Goal: Information Seeking & Learning: Learn about a topic

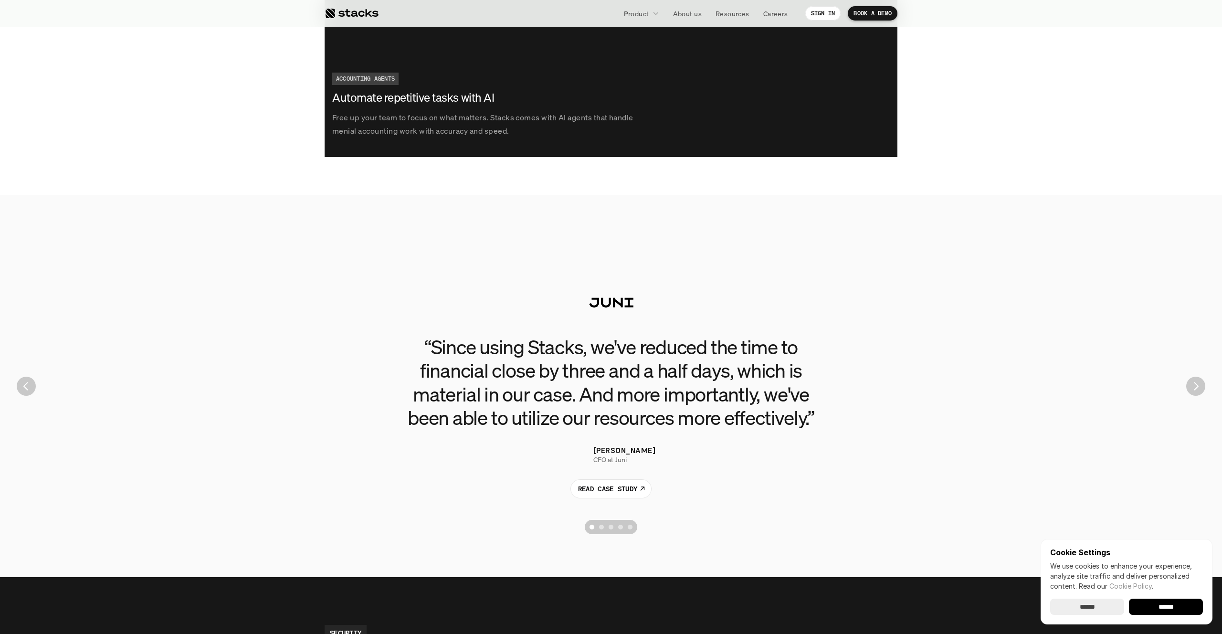
scroll to position [2005, 0]
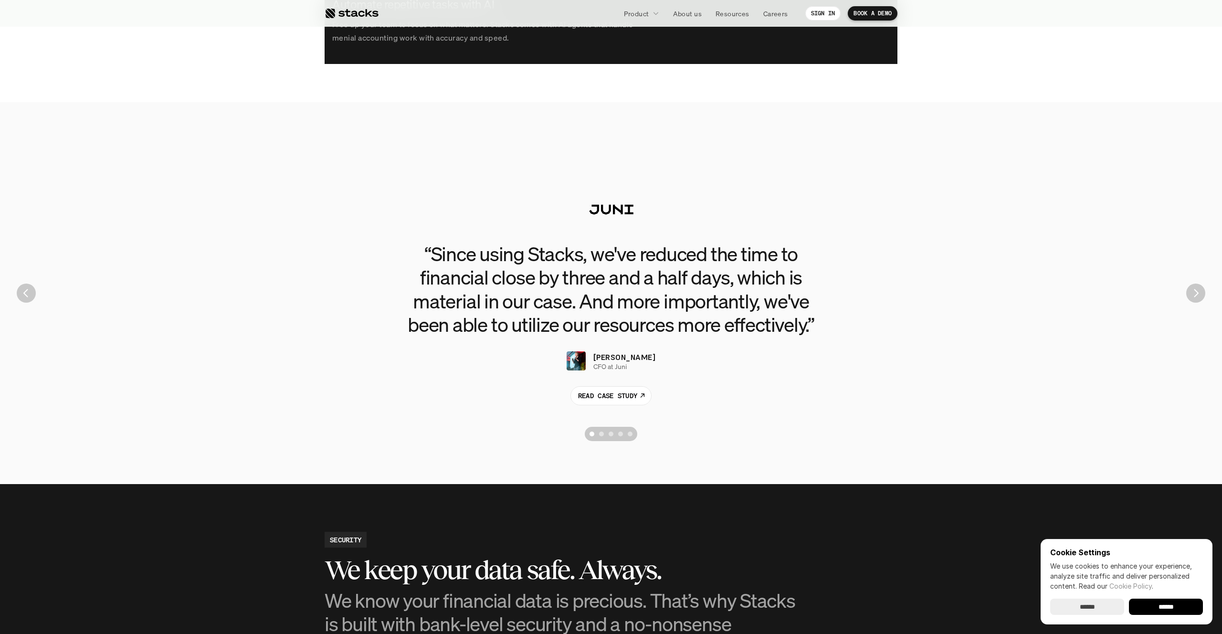
click at [1194, 297] on img "Next" at bounding box center [1195, 292] width 19 height 19
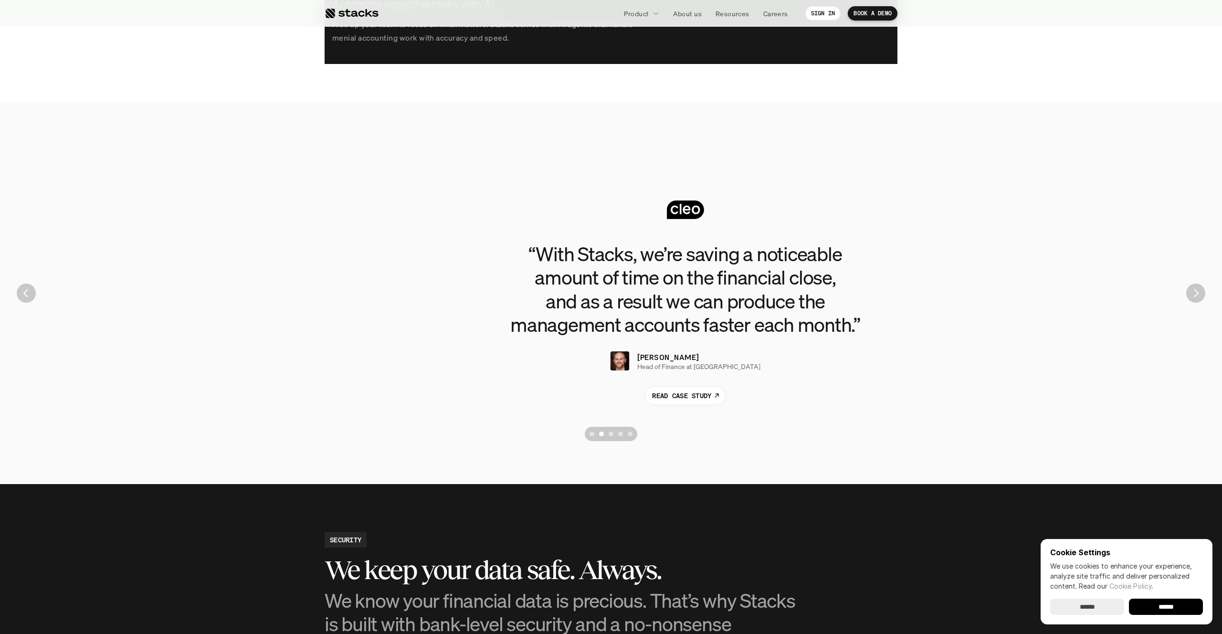
click at [1196, 291] on img "Next" at bounding box center [1195, 292] width 19 height 19
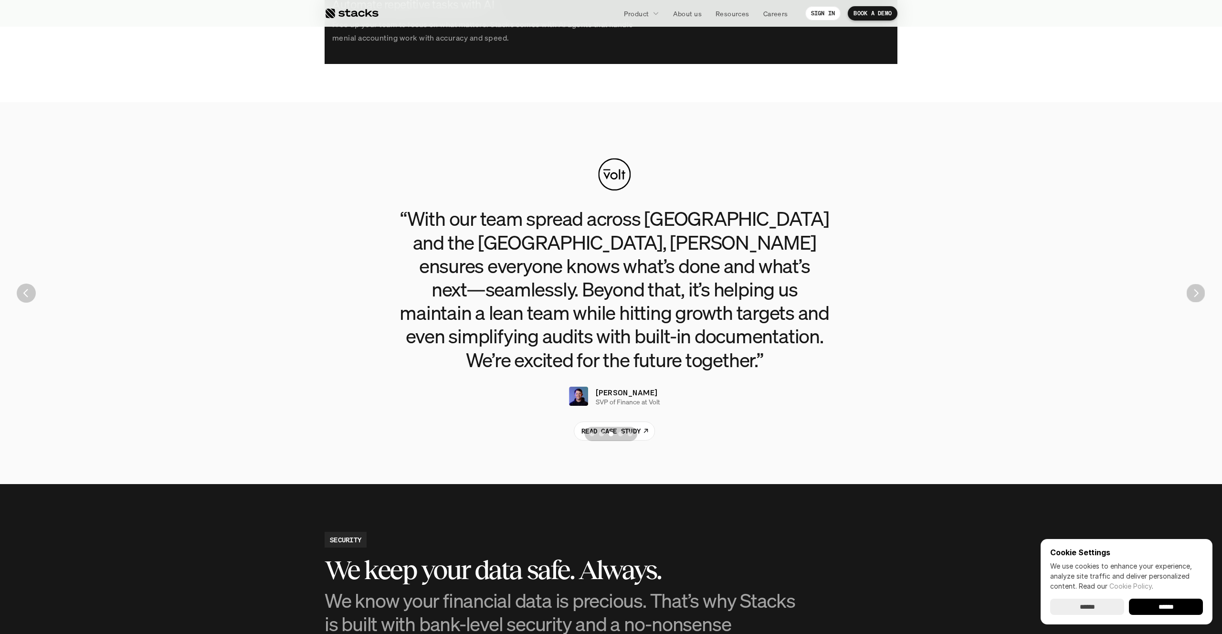
click at [1195, 291] on img "Next" at bounding box center [1195, 293] width 19 height 19
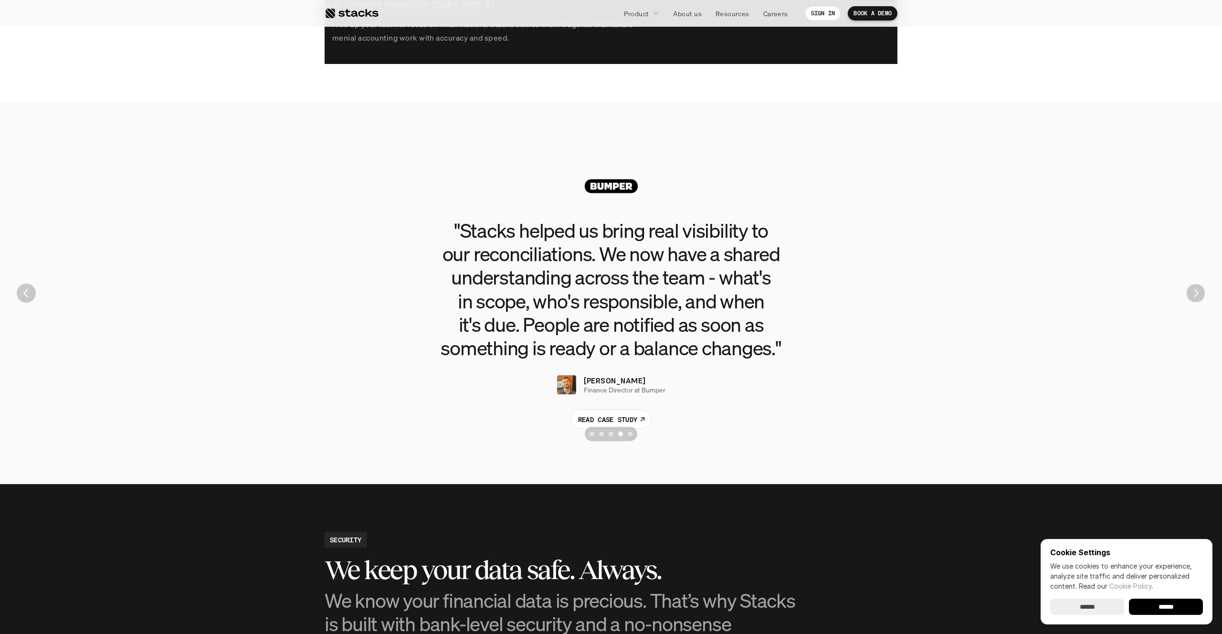
click at [1195, 291] on img "Next" at bounding box center [1195, 293] width 19 height 19
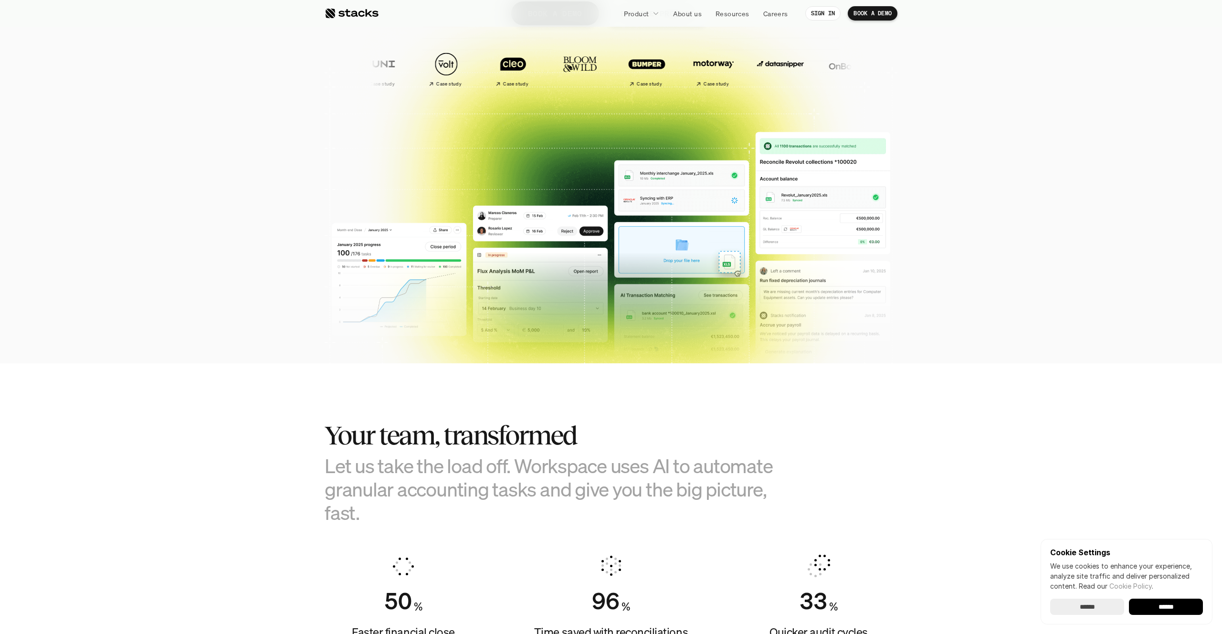
scroll to position [0, 0]
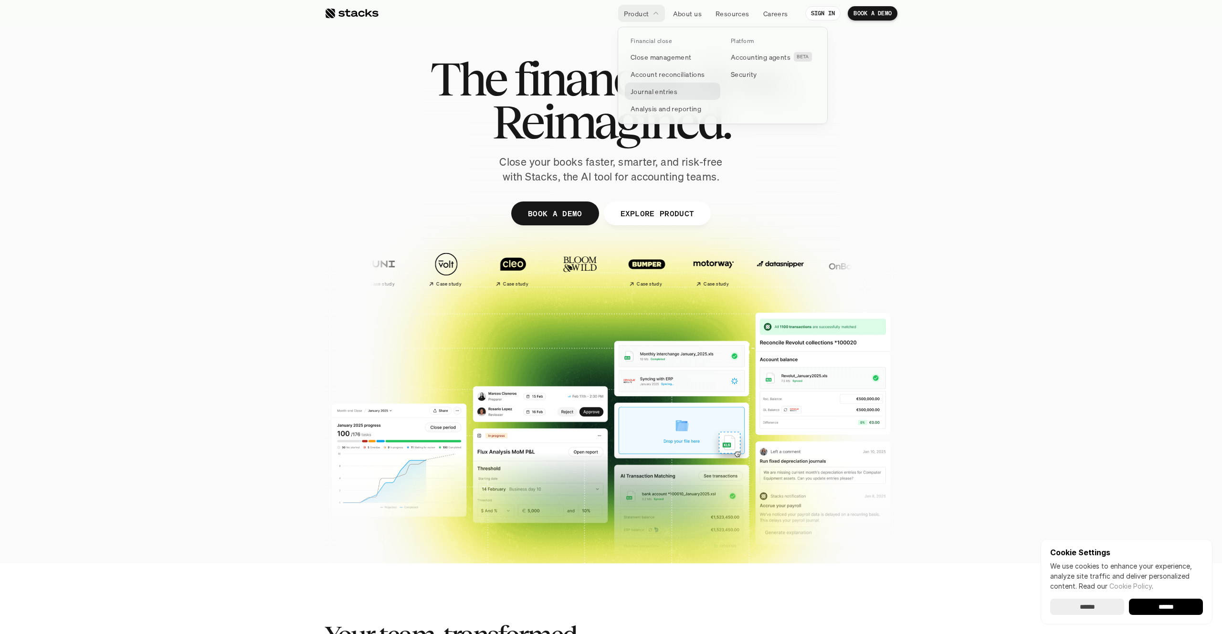
click at [657, 91] on p "Journal entries" at bounding box center [653, 91] width 47 height 10
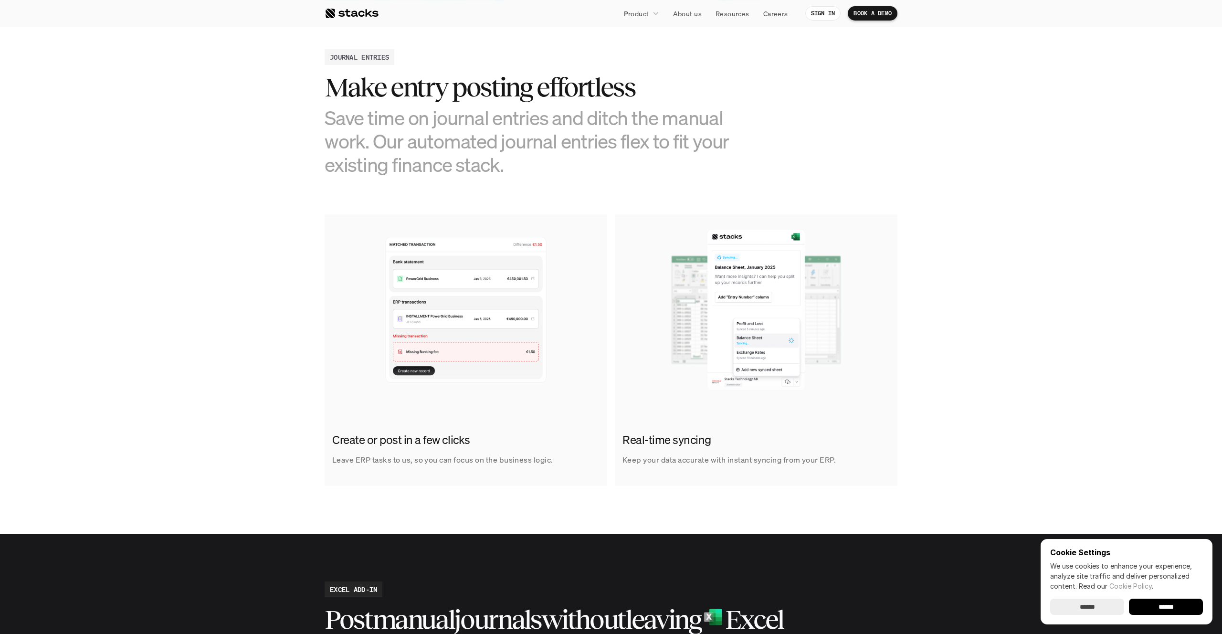
scroll to position [412, 0]
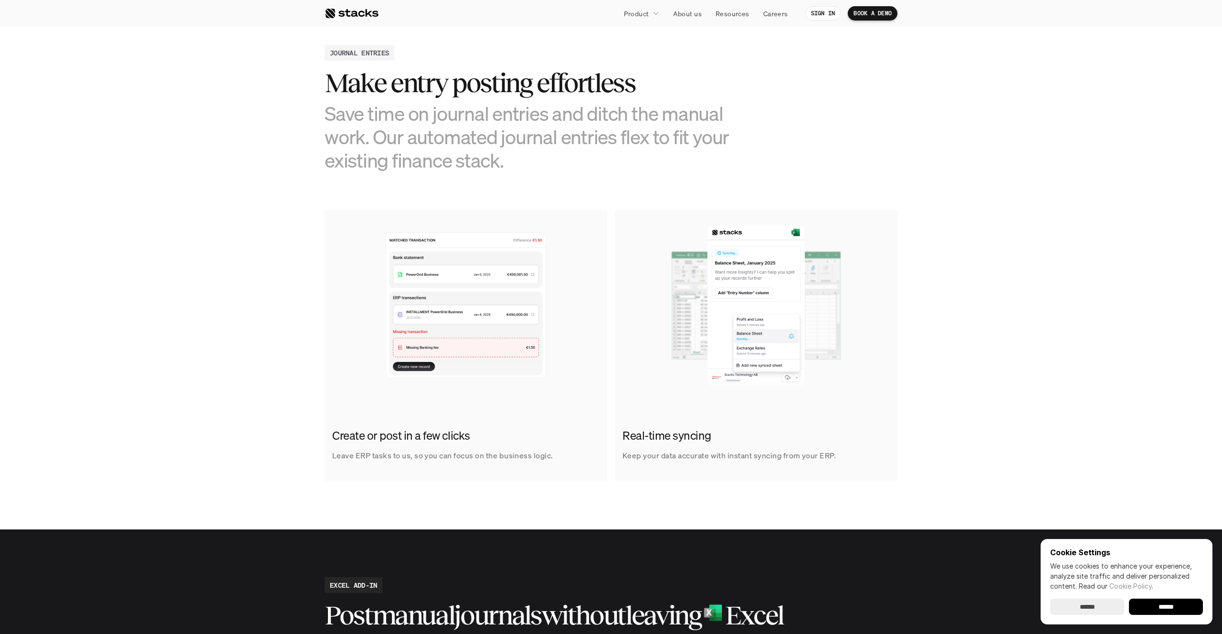
drag, startPoint x: 424, startPoint y: 139, endPoint x: 409, endPoint y: 163, distance: 28.5
click at [409, 163] on h3 "Save time on journal entries and ditch the manual work. Our automated journal e…" at bounding box center [540, 137] width 430 height 71
drag, startPoint x: 409, startPoint y: 163, endPoint x: 417, endPoint y: 120, distance: 44.1
click at [416, 120] on h3 "Save time on journal entries and ditch the manual work. Our automated journal e…" at bounding box center [540, 137] width 430 height 71
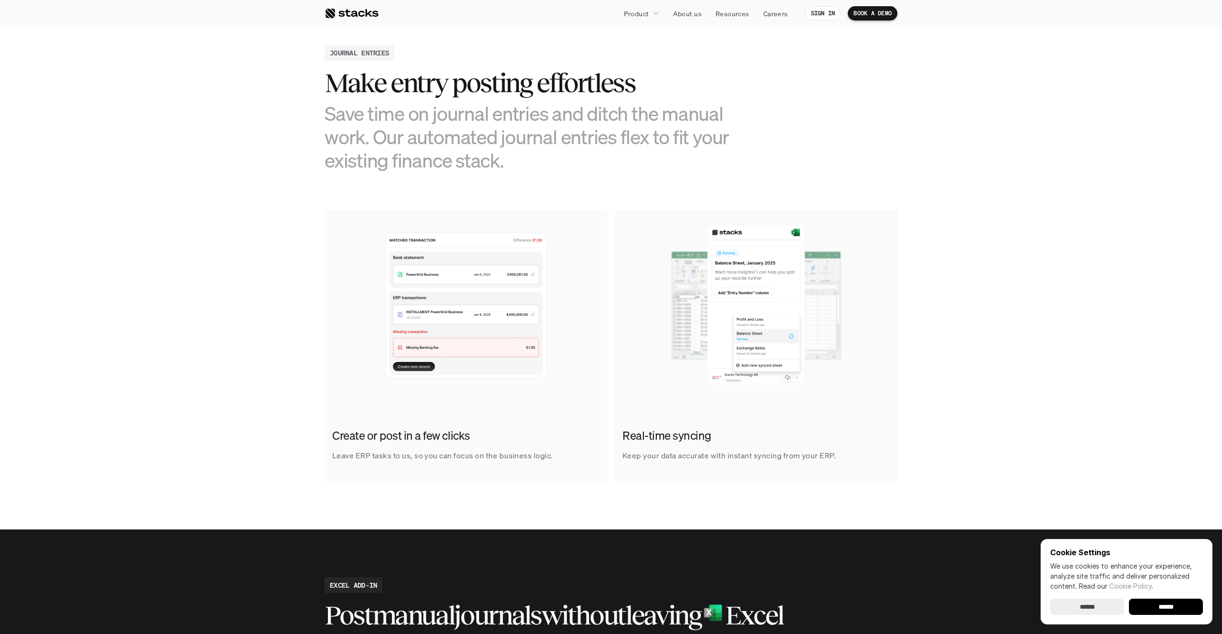
click at [417, 120] on h3 "Save time on journal entries and ditch the manual work. Our automated journal e…" at bounding box center [540, 137] width 430 height 71
drag, startPoint x: 417, startPoint y: 120, endPoint x: 401, endPoint y: 161, distance: 44.0
click at [401, 161] on h3 "Save time on journal entries and ditch the manual work. Our automated journal e…" at bounding box center [540, 137] width 430 height 71
click at [417, 129] on h3 "Save time on journal entries and ditch the manual work. Our automated journal e…" at bounding box center [540, 137] width 430 height 71
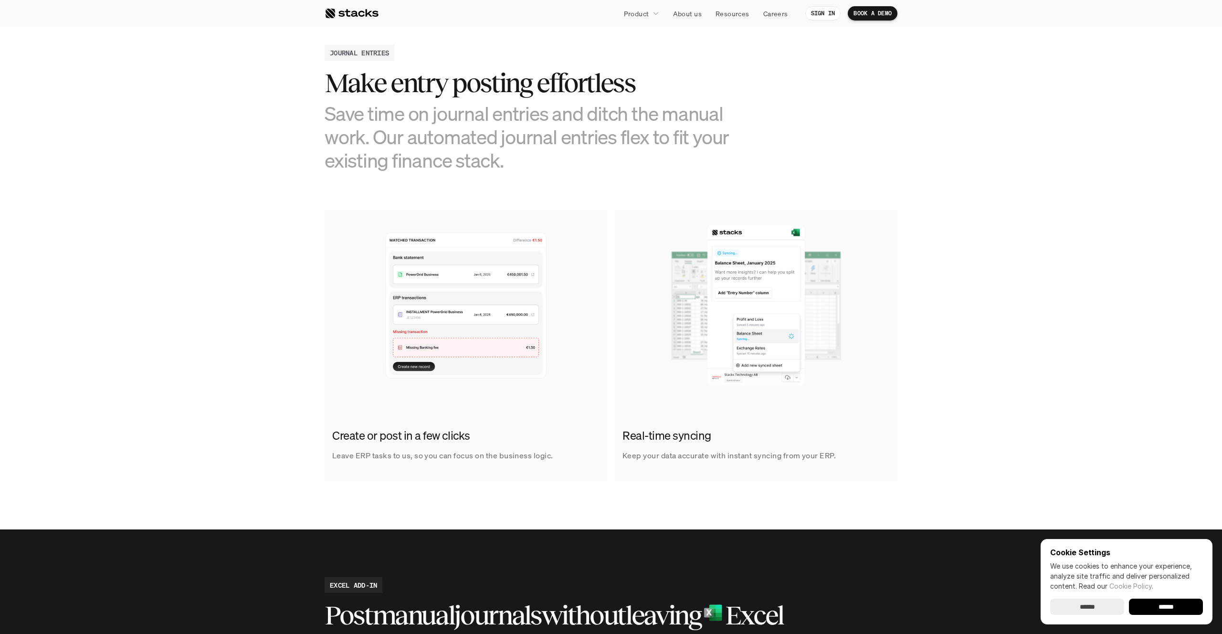
click at [417, 129] on h3 "Save time on journal entries and ditch the manual work. Our automated journal e…" at bounding box center [540, 137] width 430 height 71
drag, startPoint x: 417, startPoint y: 129, endPoint x: 411, endPoint y: 169, distance: 40.5
click at [411, 169] on h3 "Save time on journal entries and ditch the manual work. Our automated journal e…" at bounding box center [540, 137] width 430 height 71
drag, startPoint x: 411, startPoint y: 169, endPoint x: 420, endPoint y: 144, distance: 26.9
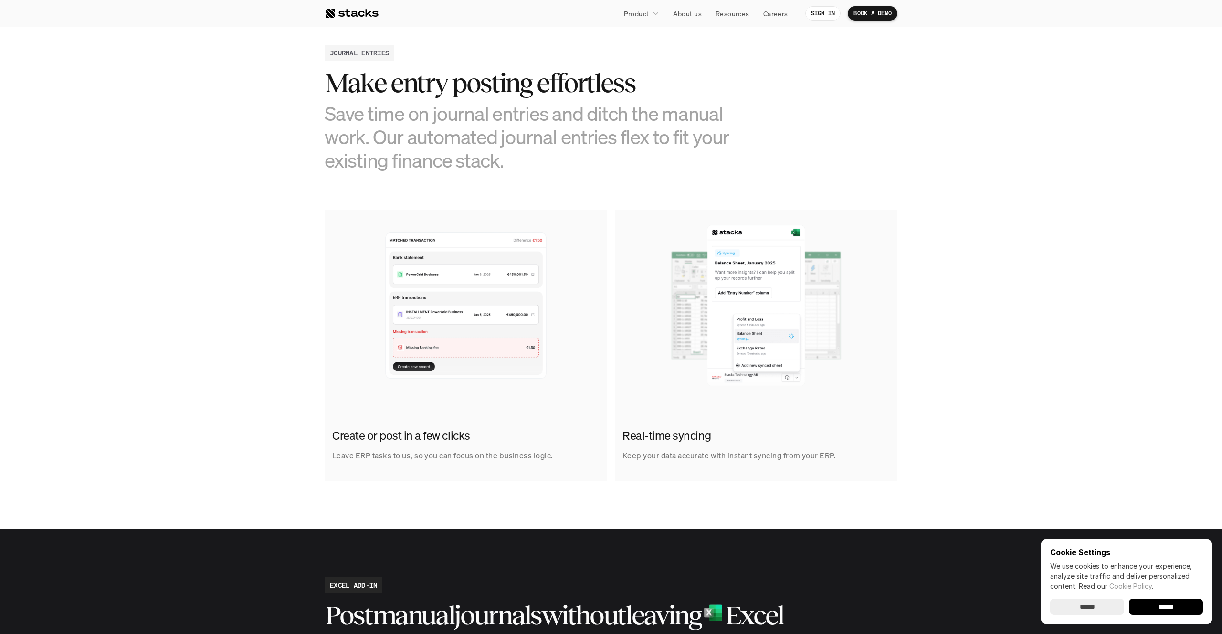
click at [420, 144] on h3 "Save time on journal entries and ditch the manual work. Our automated journal e…" at bounding box center [540, 137] width 430 height 71
drag, startPoint x: 364, startPoint y: 161, endPoint x: 358, endPoint y: 162, distance: 5.8
click at [360, 162] on h3 "Save time on journal entries and ditch the manual work. Our automated journal e…" at bounding box center [540, 137] width 430 height 71
click at [367, 158] on h3 "Save time on journal entries and ditch the manual work. Our automated journal e…" at bounding box center [540, 137] width 430 height 71
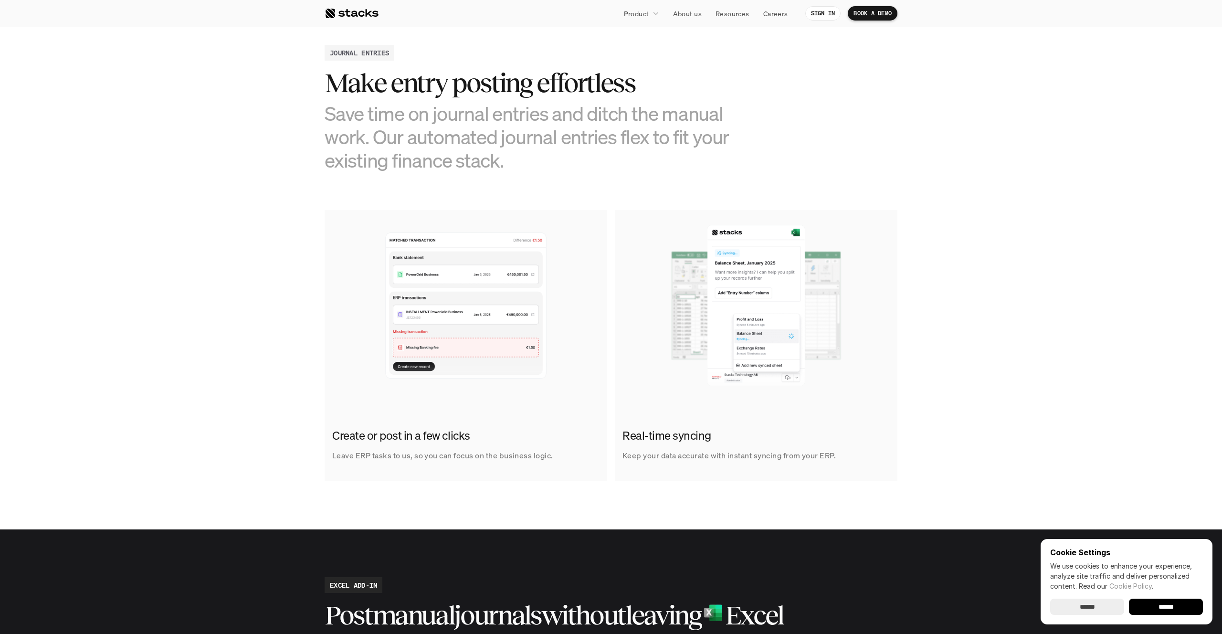
drag, startPoint x: 367, startPoint y: 158, endPoint x: 393, endPoint y: 136, distance: 33.5
click at [393, 136] on h3 "Save time on journal entries and ditch the manual work. Our automated journal e…" at bounding box center [540, 137] width 430 height 71
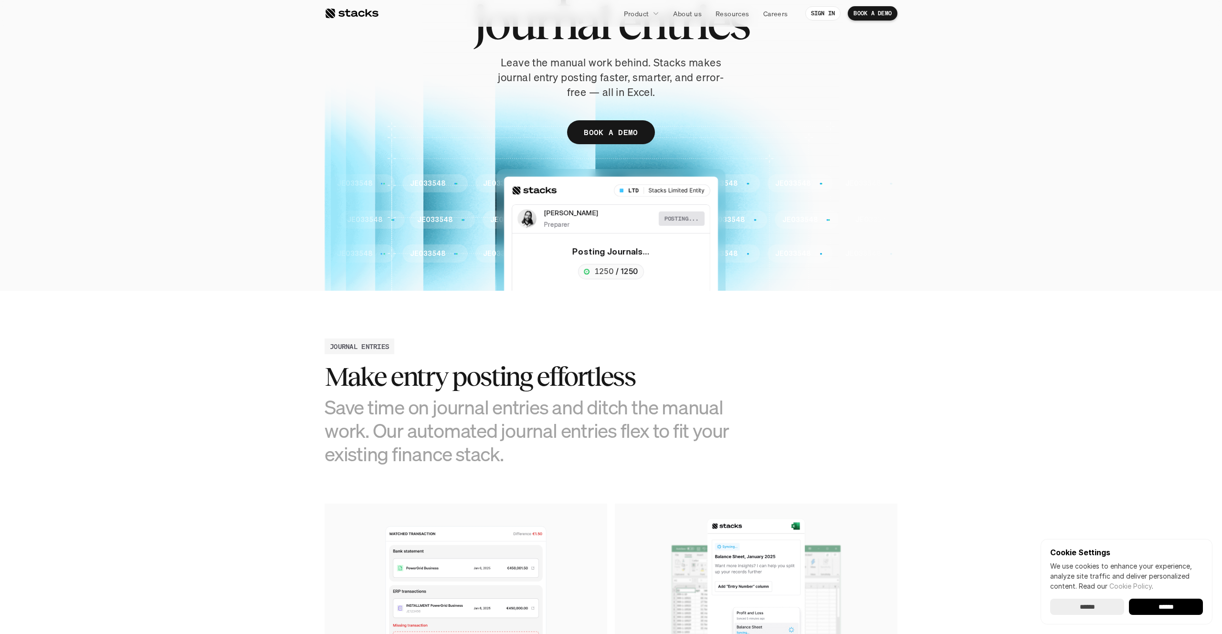
scroll to position [0, 0]
